Goal: Entertainment & Leisure: Consume media (video, audio)

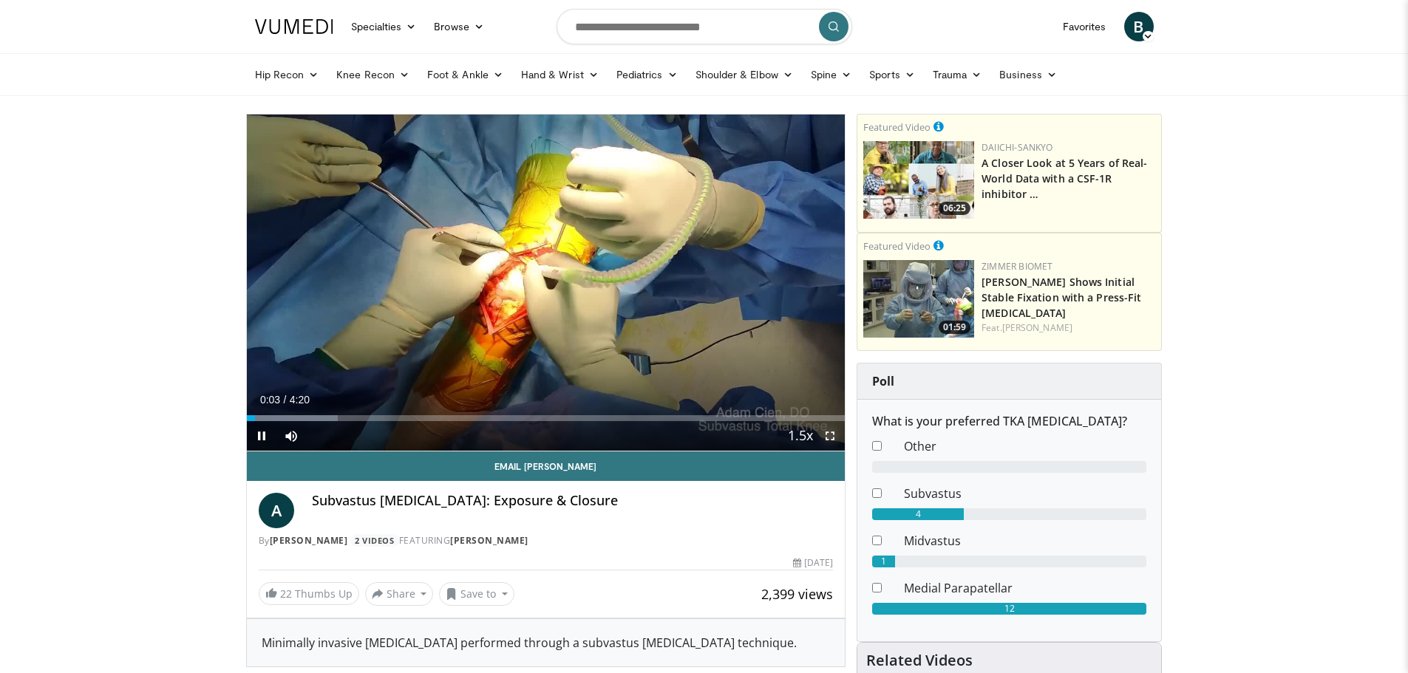
click at [840, 435] on span "Video Player" at bounding box center [830, 436] width 30 height 30
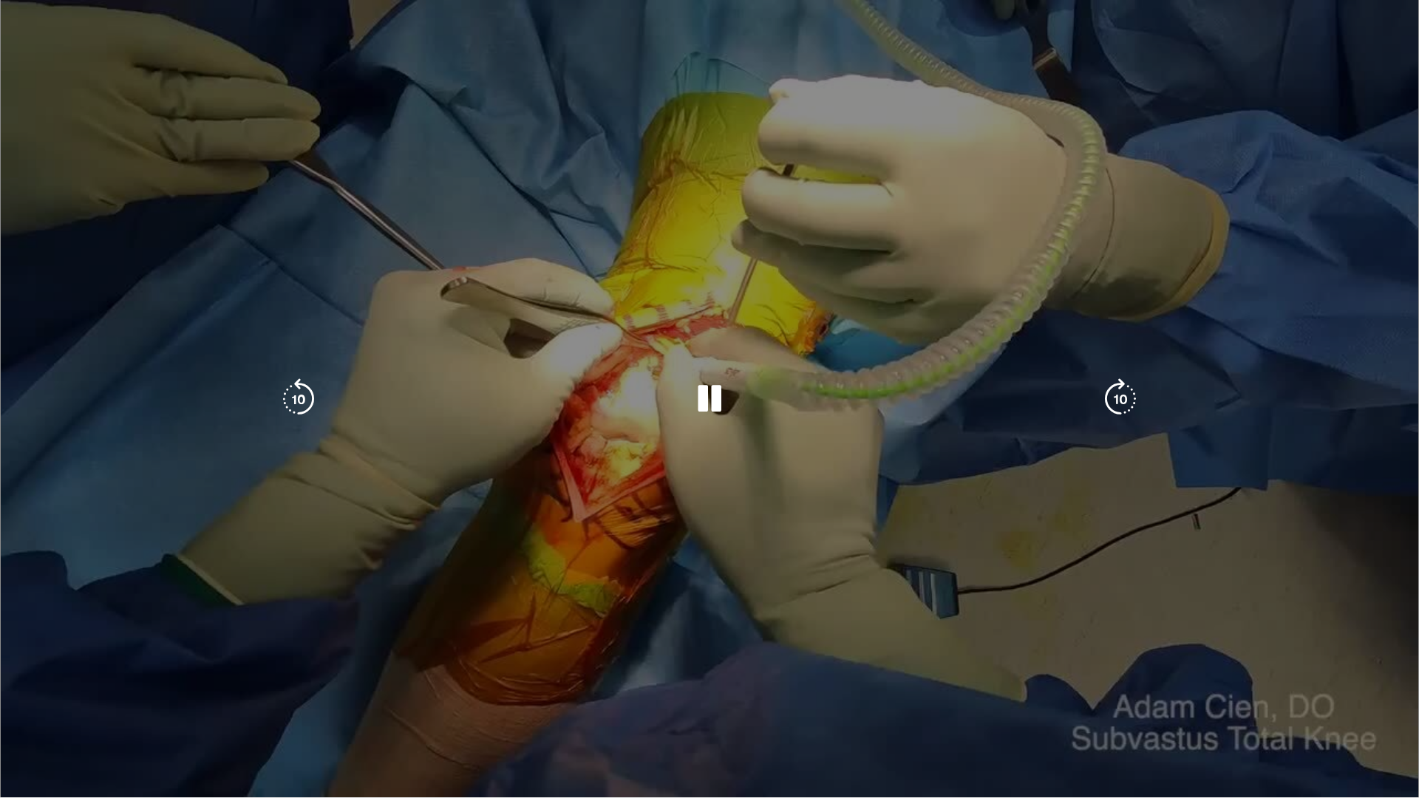
click at [1287, 169] on div "10 seconds Tap to unmute" at bounding box center [709, 399] width 1419 height 798
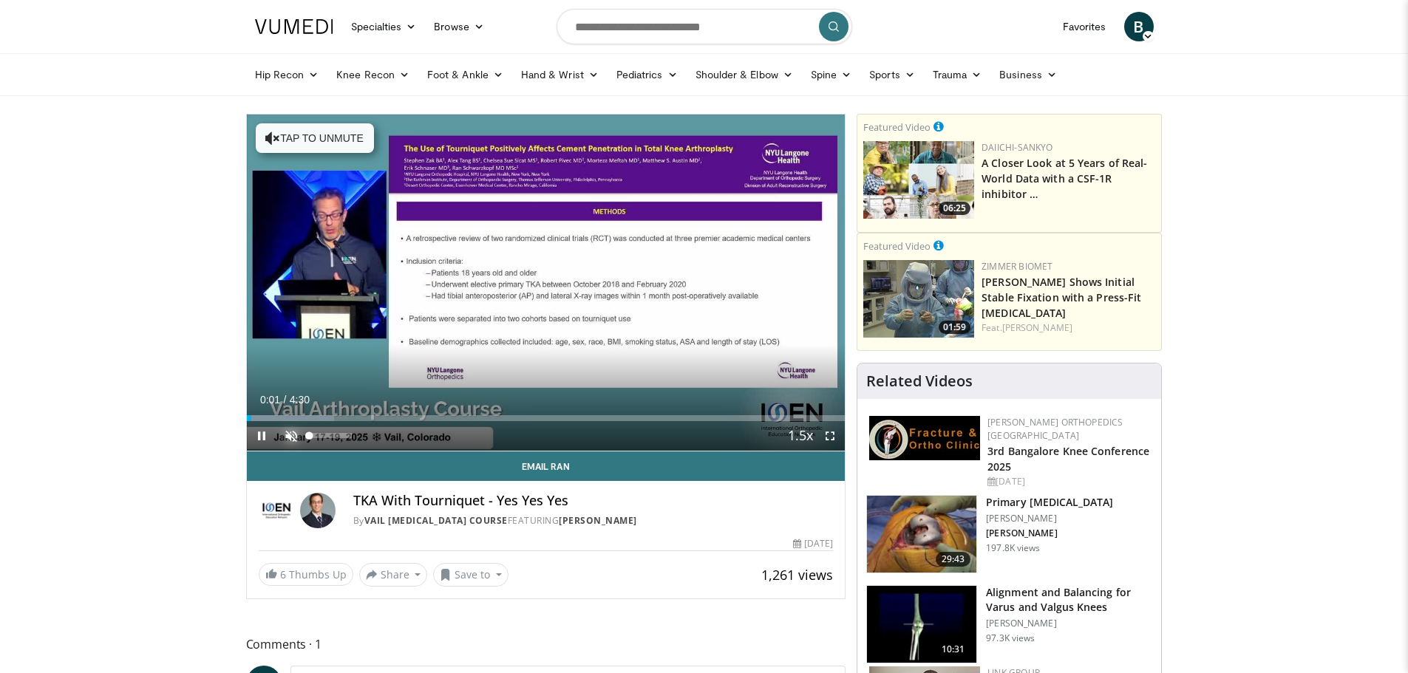
click at [285, 432] on span "Video Player" at bounding box center [291, 436] width 30 height 30
click at [832, 438] on span "Video Player" at bounding box center [830, 436] width 30 height 30
